Goal: Information Seeking & Learning: Learn about a topic

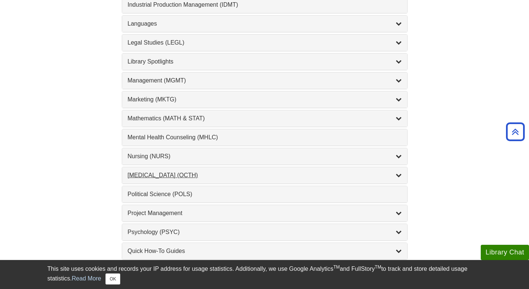
scroll to position [599, 0]
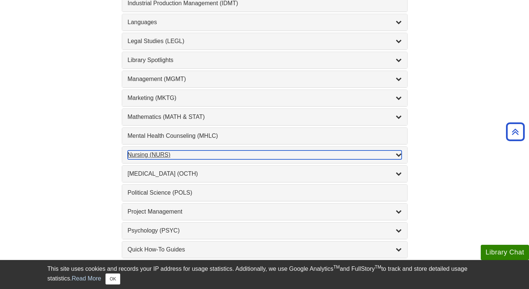
click at [162, 150] on div "Nursing (NURS) , 14 guides" at bounding box center [265, 154] width 274 height 9
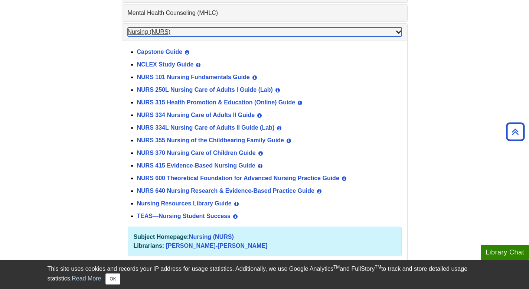
scroll to position [726, 0]
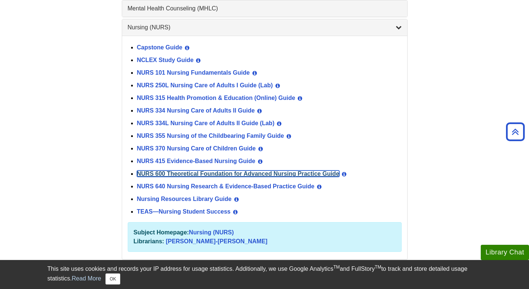
click at [180, 172] on link "NURS 600 Theoretical Foundation for Advanced Nursing Practice Guide" at bounding box center [238, 173] width 202 height 6
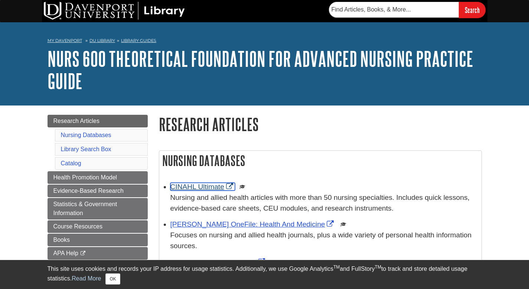
click at [215, 188] on link "CINAHL Ultimate" at bounding box center [202, 187] width 65 height 8
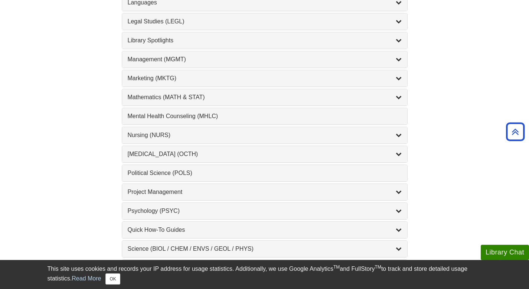
scroll to position [633, 0]
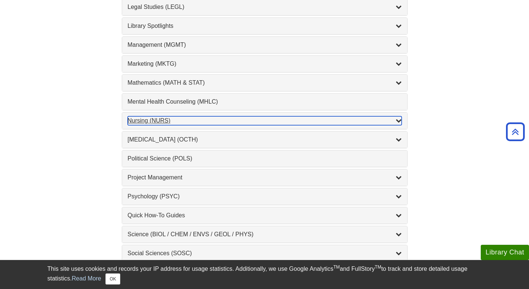
click at [188, 120] on div "Nursing (NURS) , 14 guides" at bounding box center [265, 120] width 274 height 9
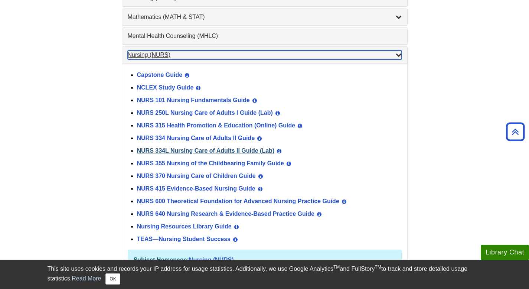
scroll to position [699, 0]
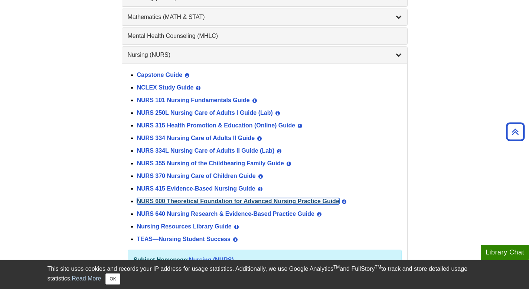
click at [186, 199] on link "NURS 600 Theoretical Foundation for Advanced Nursing Practice Guide" at bounding box center [238, 201] width 202 height 6
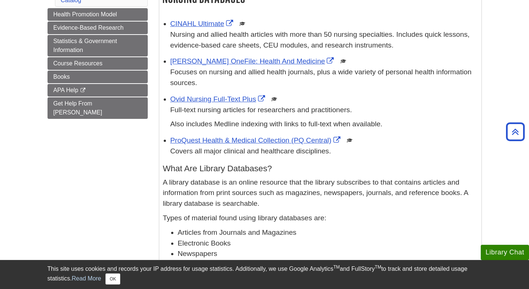
scroll to position [128, 0]
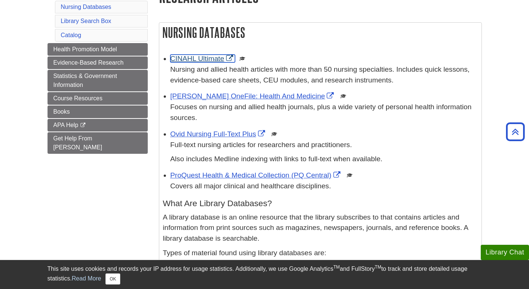
click at [220, 56] on link "CINAHL Ultimate" at bounding box center [202, 59] width 65 height 8
